Goal: Find contact information: Find contact information

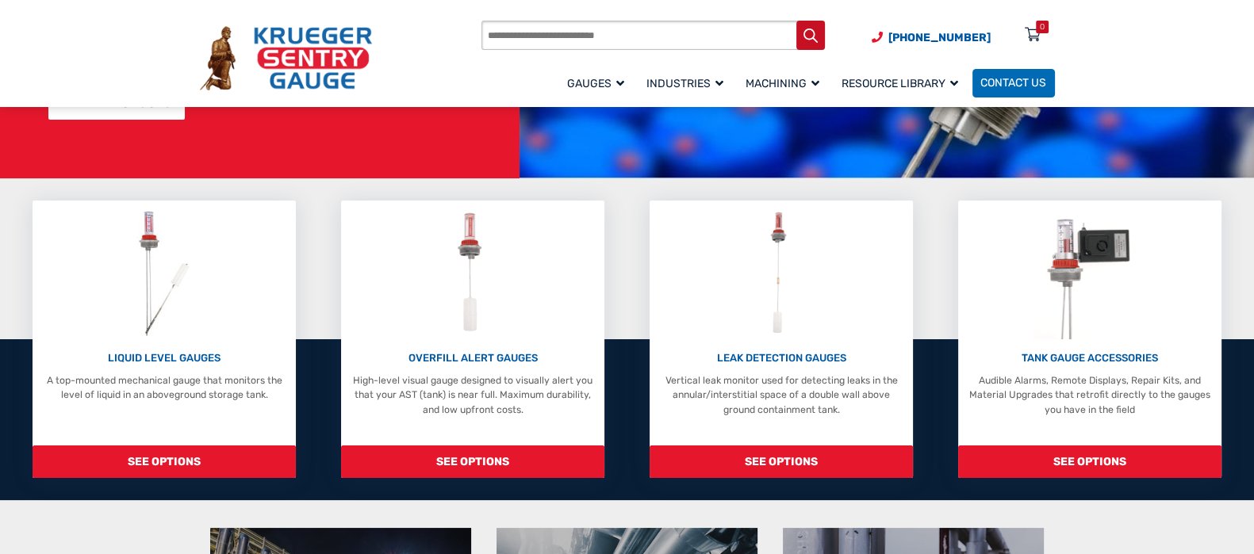
scroll to position [297, 0]
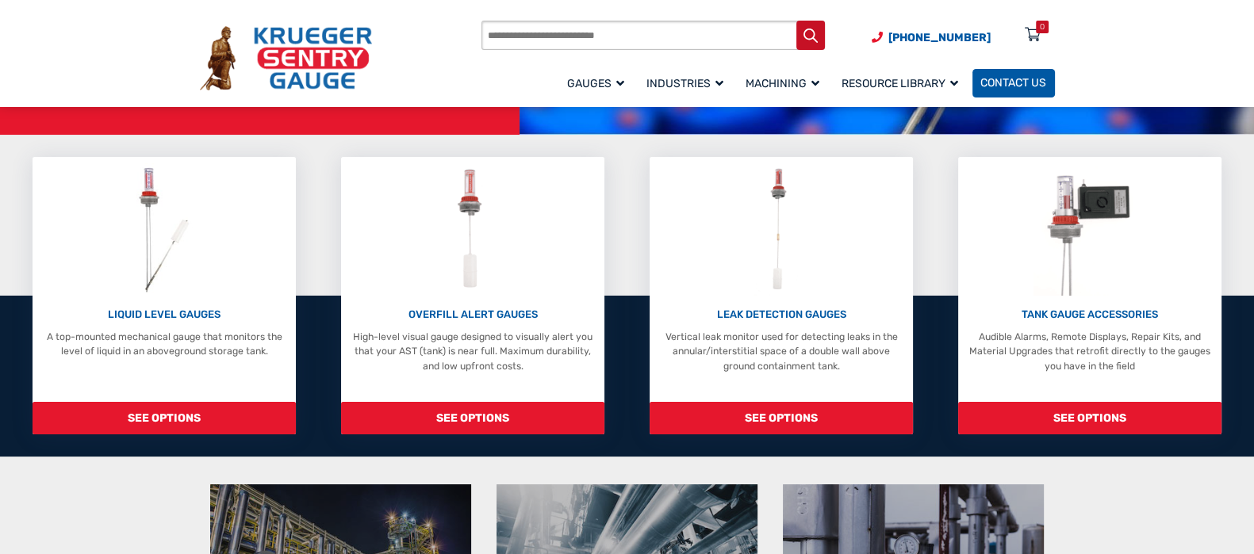
click at [1027, 85] on span "Contact Us" at bounding box center [1013, 83] width 66 height 13
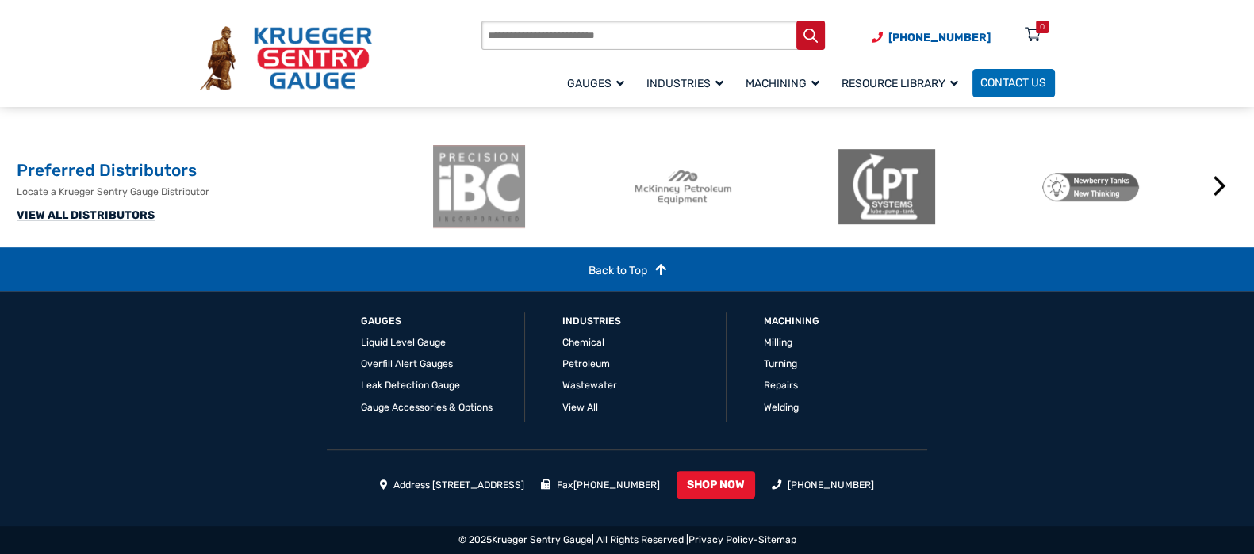
scroll to position [1190, 0]
click at [52, 222] on link "VIEW ALL DISTRIBUTORS" at bounding box center [86, 215] width 138 height 13
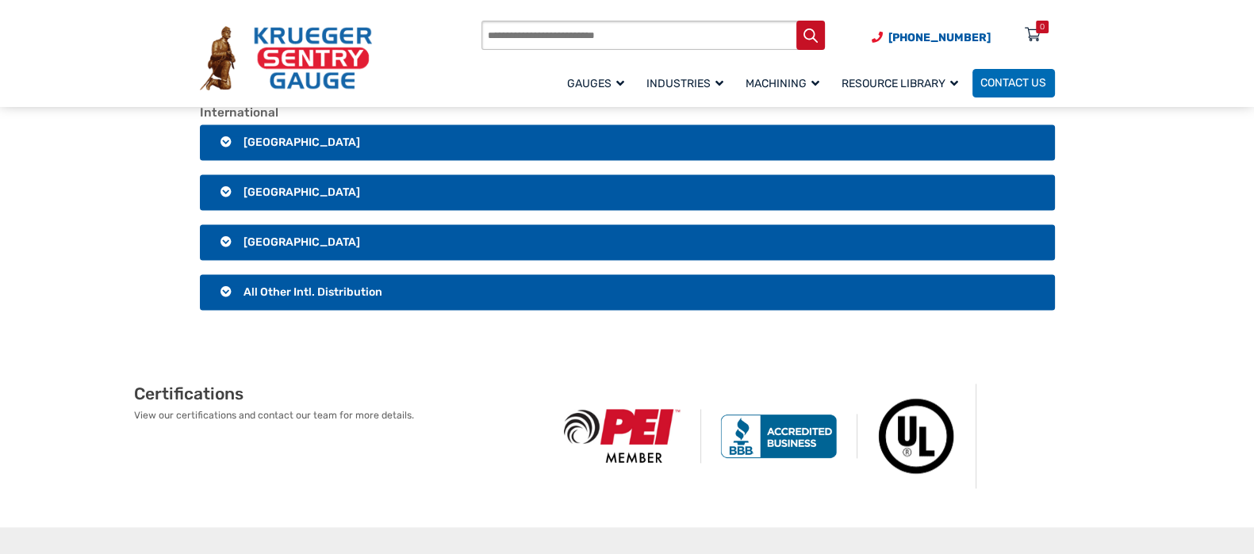
scroll to position [2874, 0]
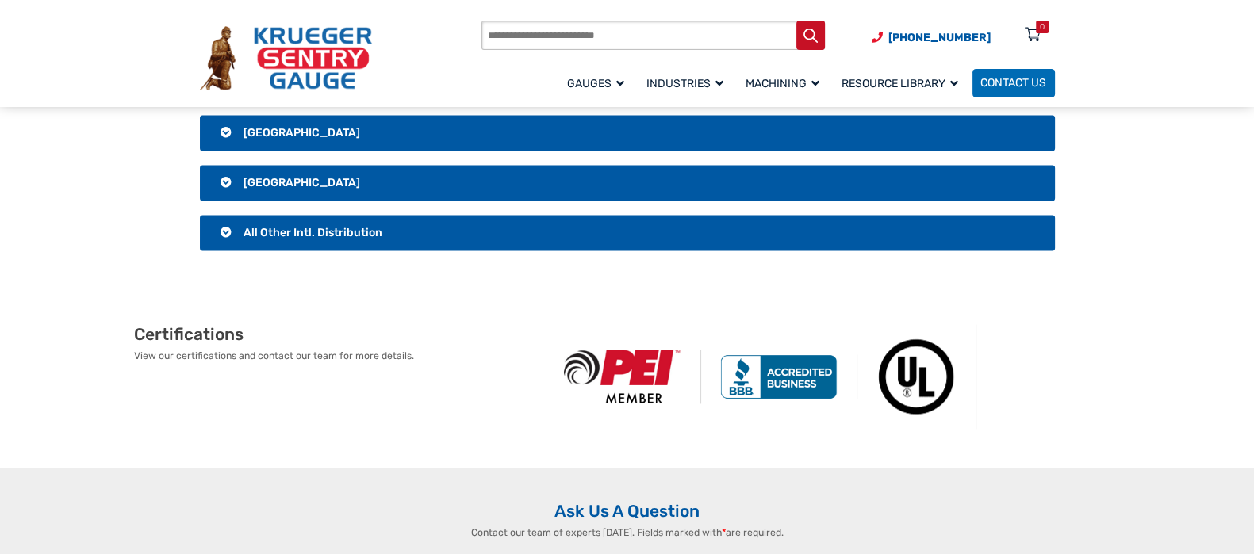
click at [397, 251] on h3 "All Other Intl. Distribution" at bounding box center [627, 233] width 855 height 36
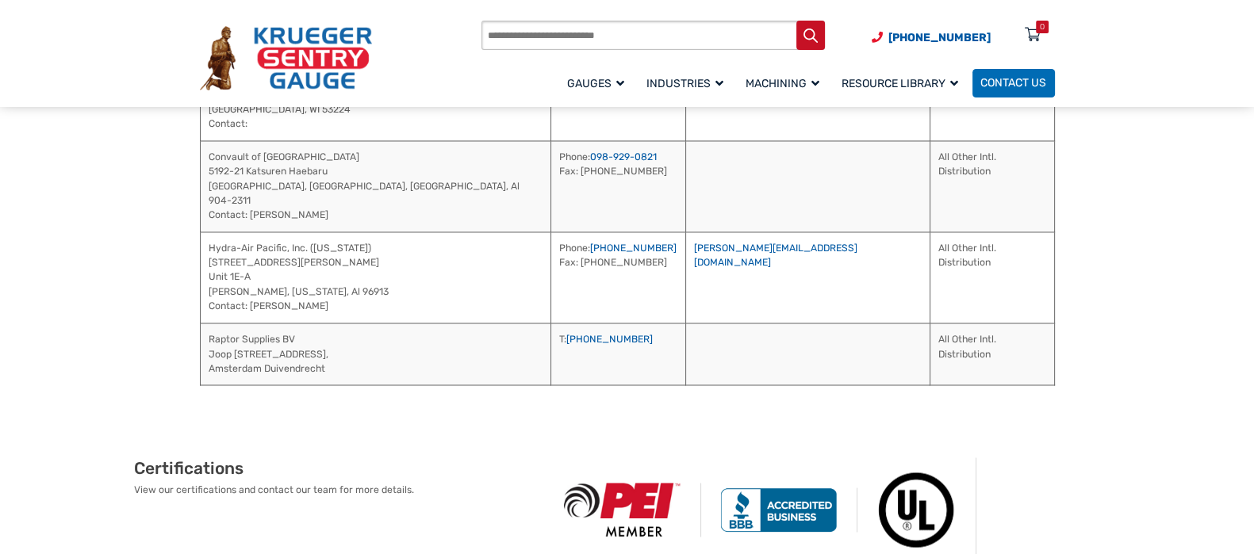
scroll to position [3371, 0]
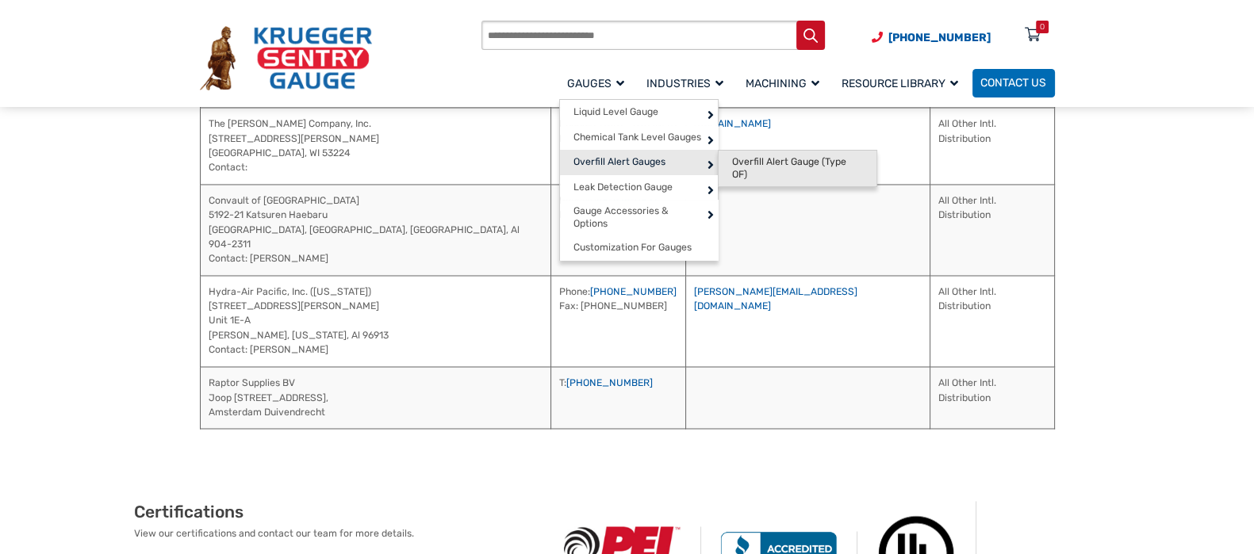
click at [732, 176] on span "Overfill Alert Gauge (Type OF)" at bounding box center [797, 168] width 130 height 25
